Goal: Task Accomplishment & Management: Manage account settings

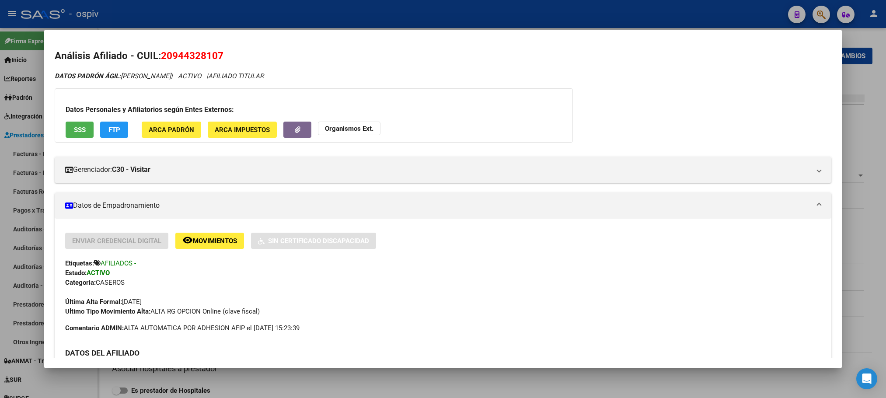
click at [163, 10] on div at bounding box center [443, 199] width 886 height 398
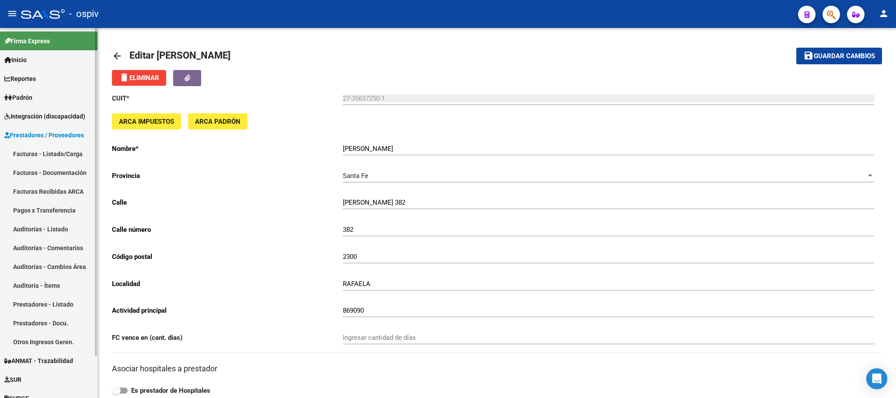
click at [48, 112] on span "Integración (discapacidad)" at bounding box center [44, 117] width 81 height 10
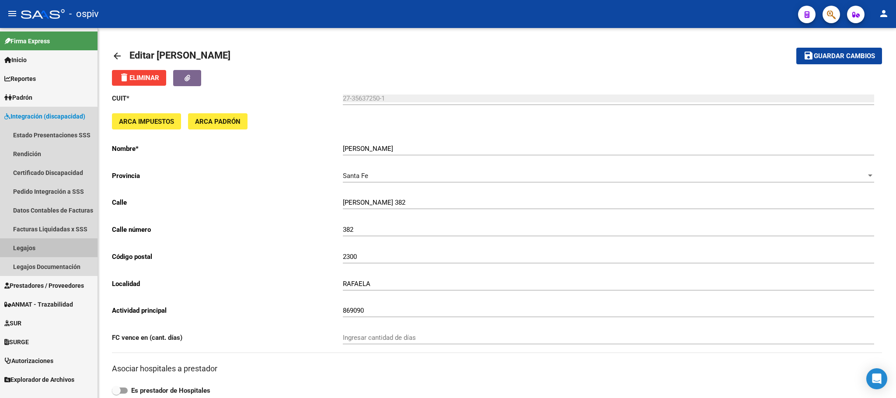
click at [33, 252] on link "Legajos" at bounding box center [49, 247] width 98 height 19
click at [26, 247] on link "Legajos" at bounding box center [49, 247] width 98 height 19
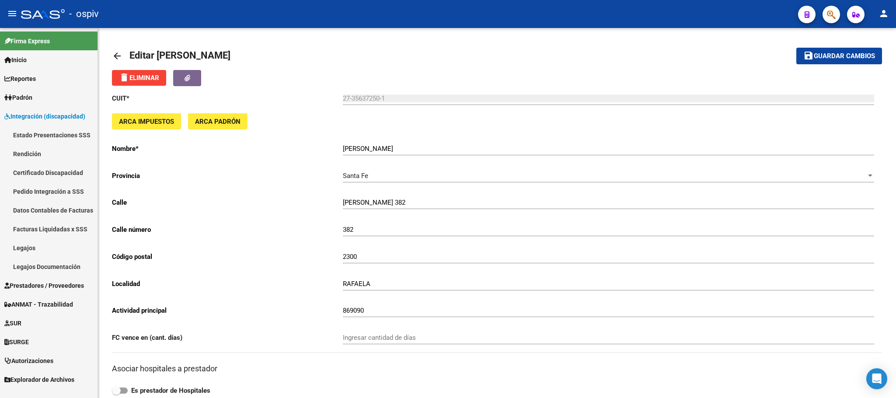
click at [26, 247] on link "Legajos" at bounding box center [49, 247] width 98 height 19
click at [35, 251] on link "Legajos" at bounding box center [49, 247] width 98 height 19
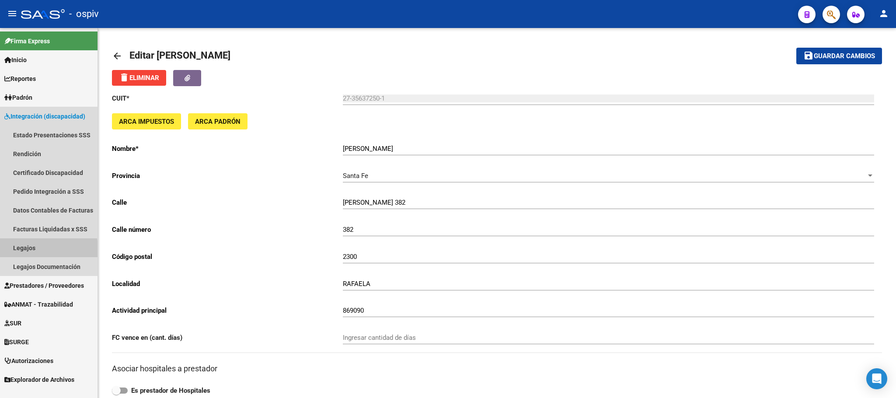
click at [35, 251] on link "Legajos" at bounding box center [49, 247] width 98 height 19
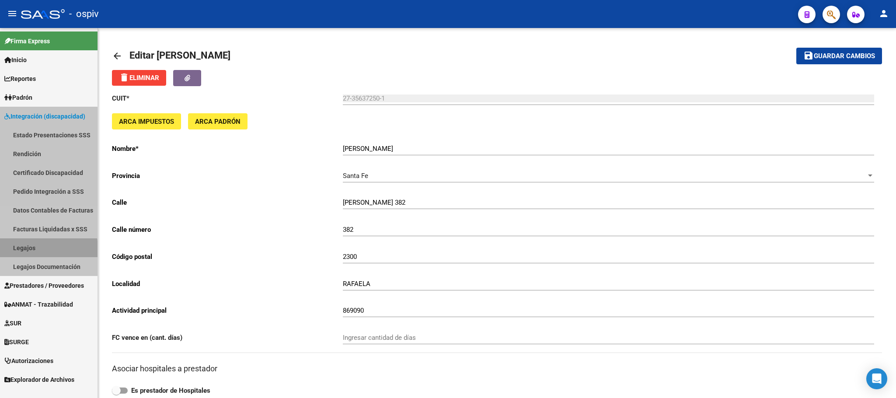
click at [35, 251] on link "Legajos" at bounding box center [49, 247] width 98 height 19
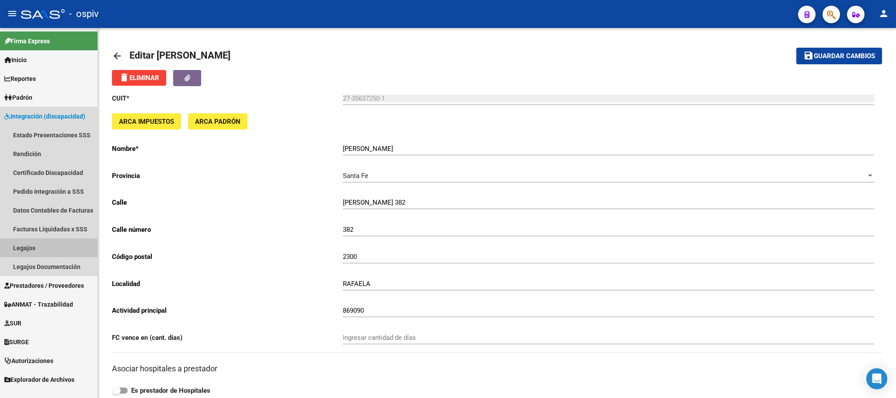
click at [36, 251] on link "Legajos" at bounding box center [49, 247] width 98 height 19
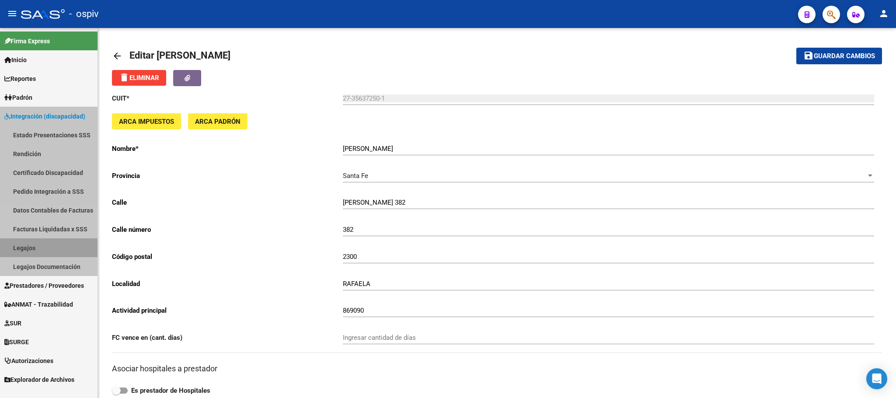
click at [36, 251] on link "Legajos" at bounding box center [49, 247] width 98 height 19
drag, startPoint x: 36, startPoint y: 251, endPoint x: 11, endPoint y: 17, distance: 234.5
click at [38, 241] on link "Legajos" at bounding box center [49, 247] width 98 height 19
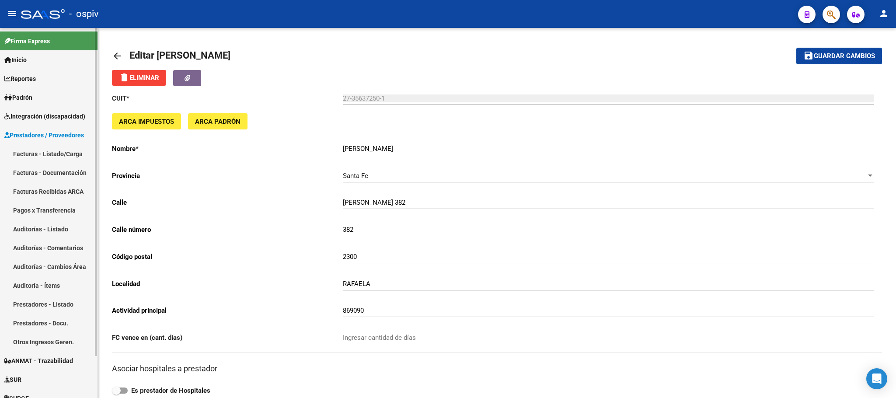
click at [38, 121] on span "Integración (discapacidad)" at bounding box center [44, 117] width 81 height 10
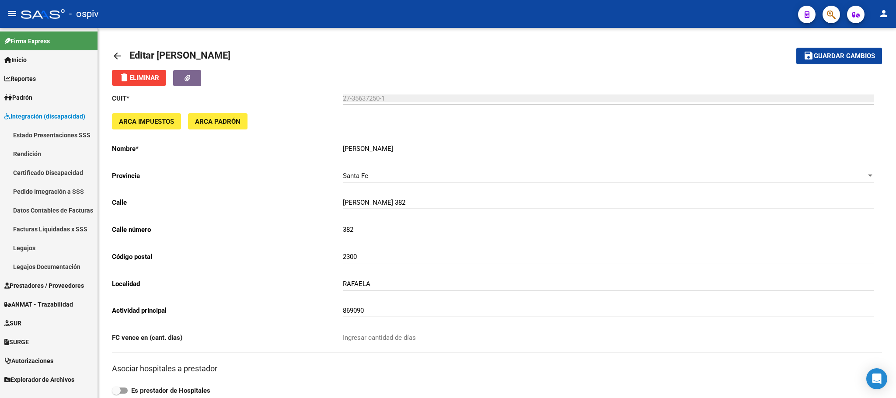
click at [29, 248] on link "Legajos" at bounding box center [49, 247] width 98 height 19
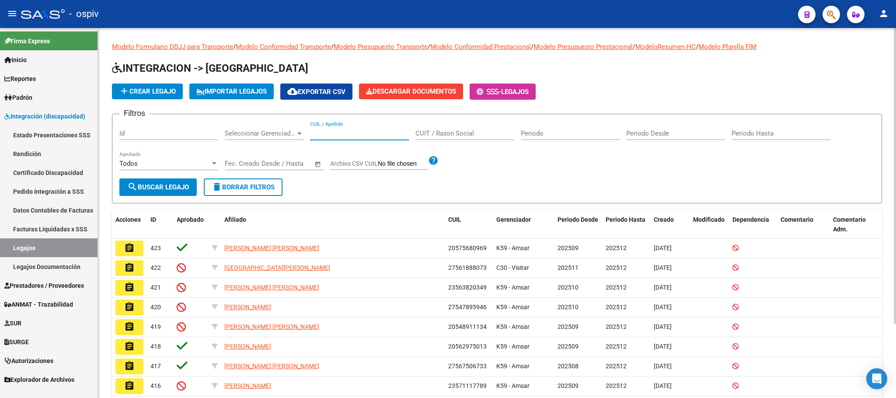
click at [372, 134] on input "CUIL / Apellido" at bounding box center [359, 133] width 99 height 8
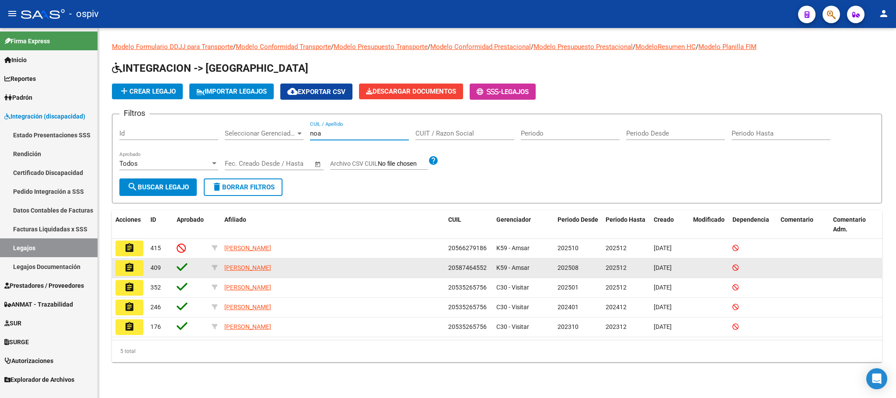
type input "noa"
click at [128, 268] on mat-icon "assignment" at bounding box center [129, 267] width 10 height 10
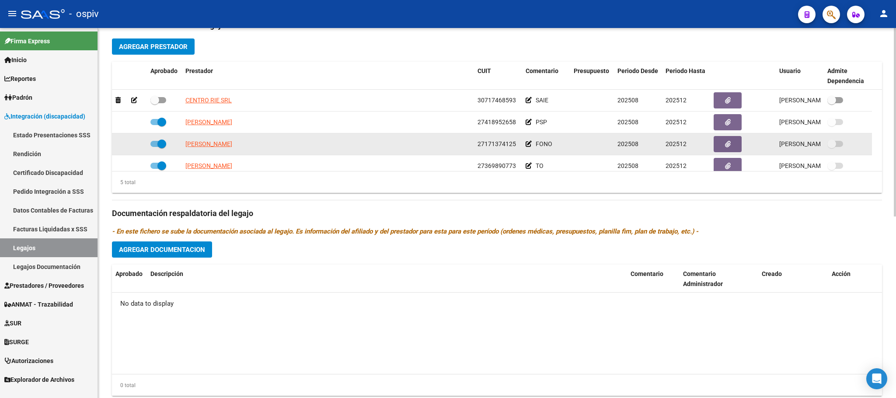
scroll to position [31, 0]
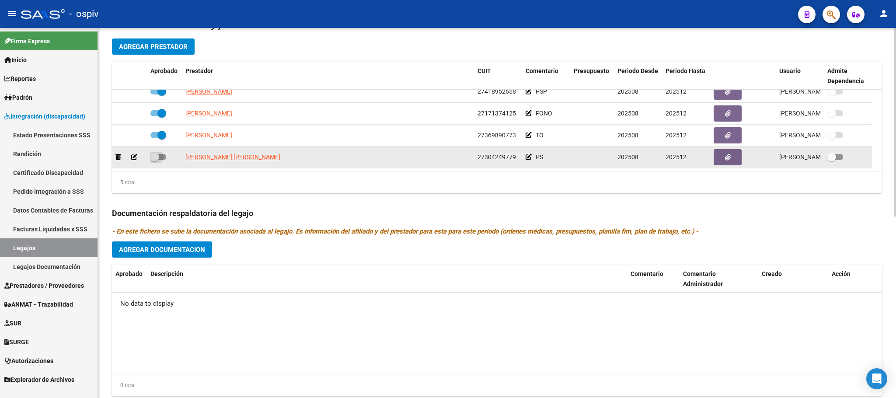
click at [159, 158] on span at bounding box center [158, 157] width 16 height 6
click at [155, 160] on input "checkbox" at bounding box center [154, 160] width 0 height 0
checkbox input "true"
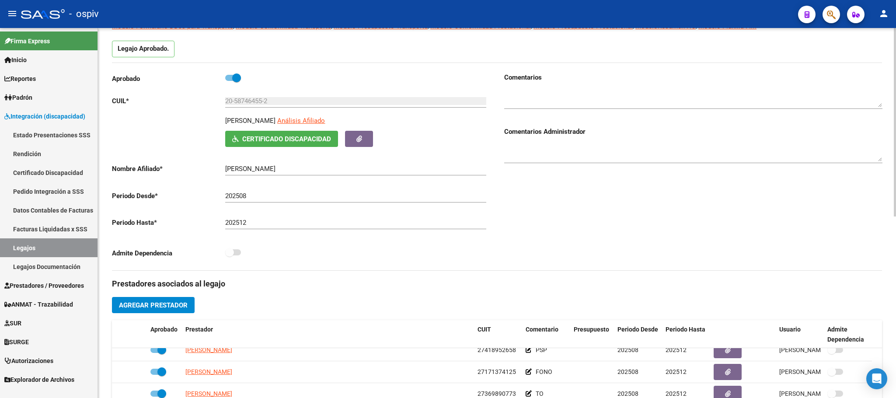
scroll to position [0, 0]
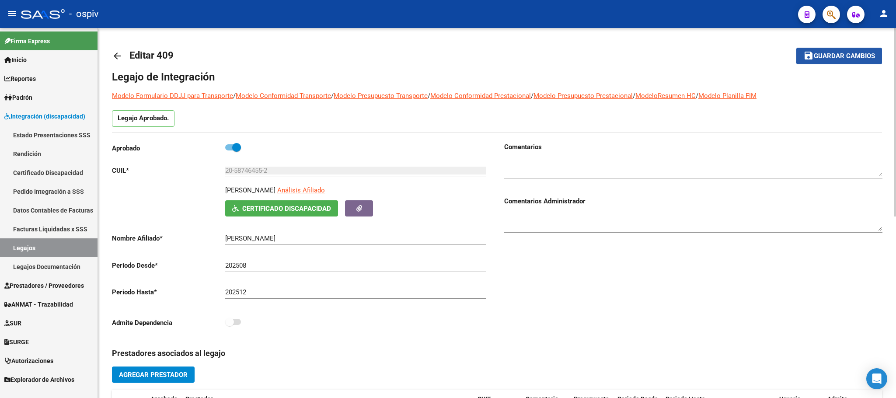
click at [840, 56] on span "Guardar cambios" at bounding box center [844, 56] width 61 height 8
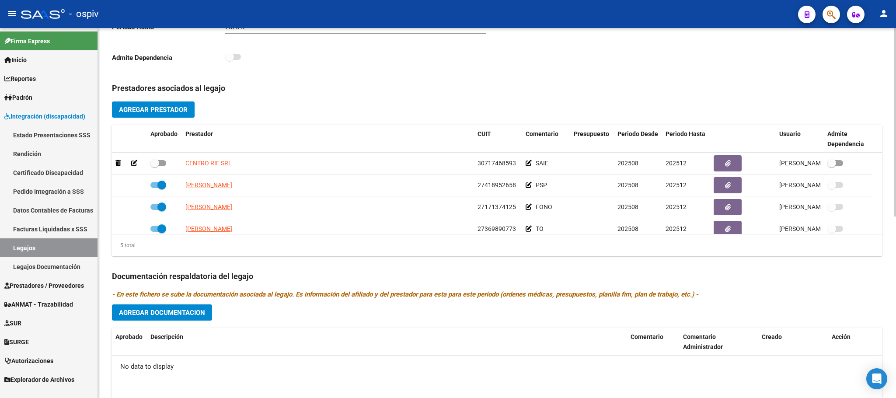
scroll to position [356, 0]
